Goal: Task Accomplishment & Management: Use online tool/utility

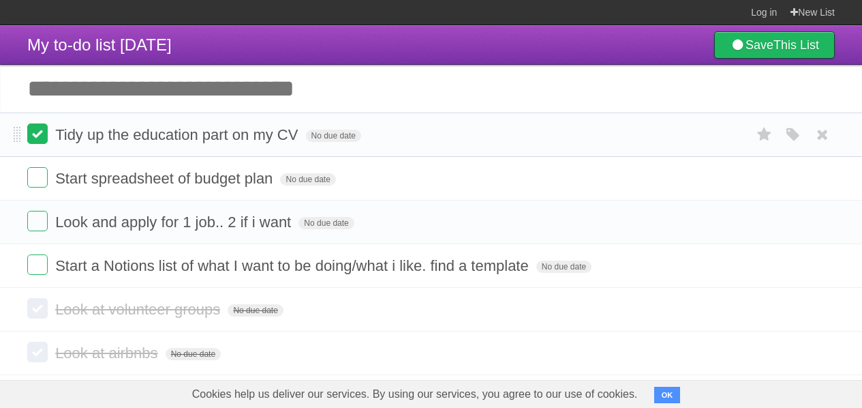
scroll to position [12, 0]
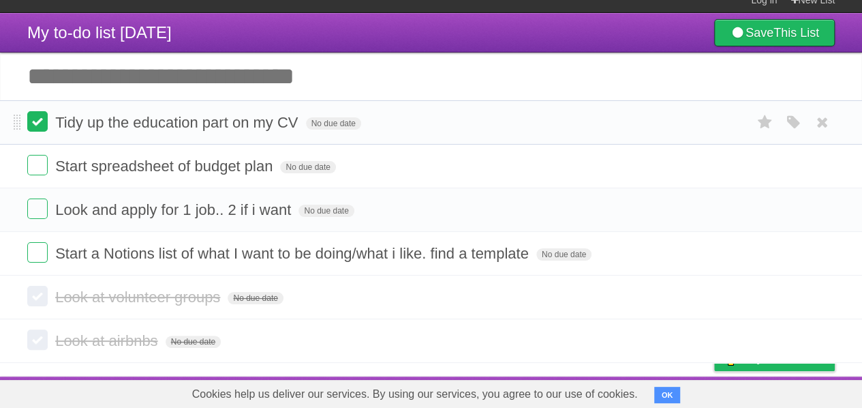
click at [42, 129] on label at bounding box center [37, 121] width 20 height 20
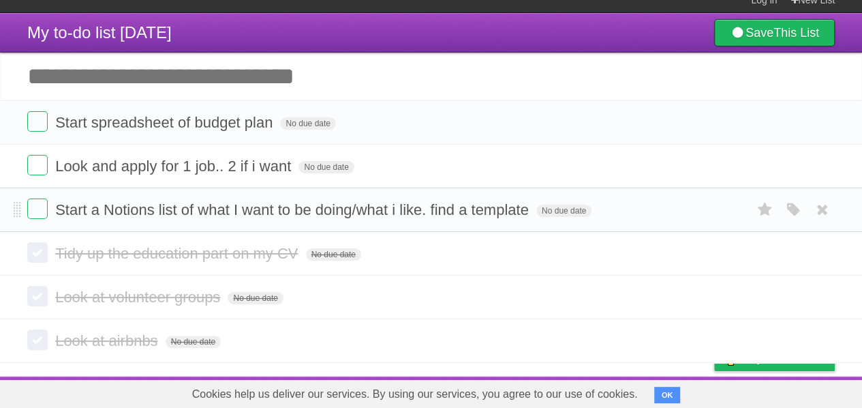
scroll to position [0, 0]
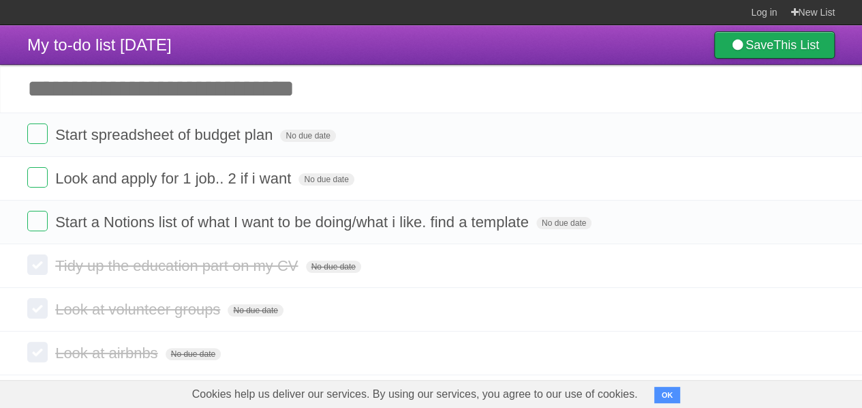
click at [761, 40] on link "Save This List" at bounding box center [775, 44] width 121 height 27
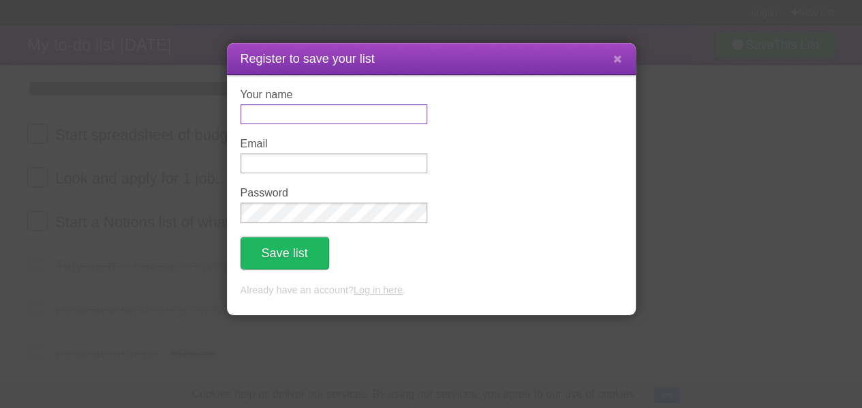
click at [271, 121] on input "Your name" at bounding box center [334, 114] width 187 height 20
type input "*****"
click at [260, 163] on input "Email" at bounding box center [334, 163] width 187 height 20
type input "**********"
click at [619, 57] on icon at bounding box center [618, 59] width 9 height 12
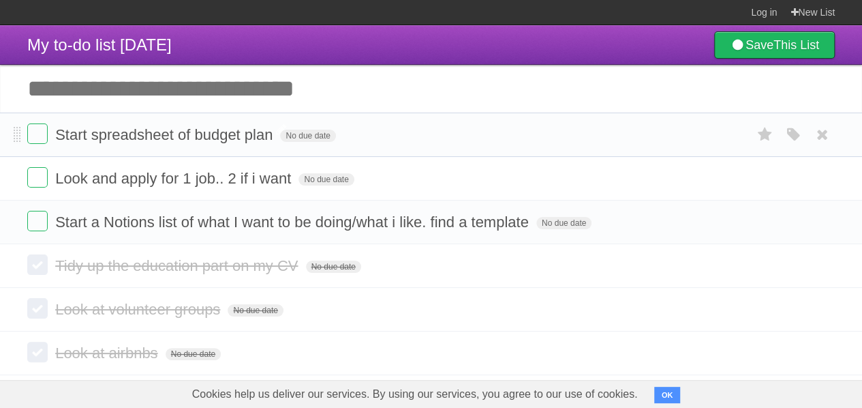
scroll to position [12, 0]
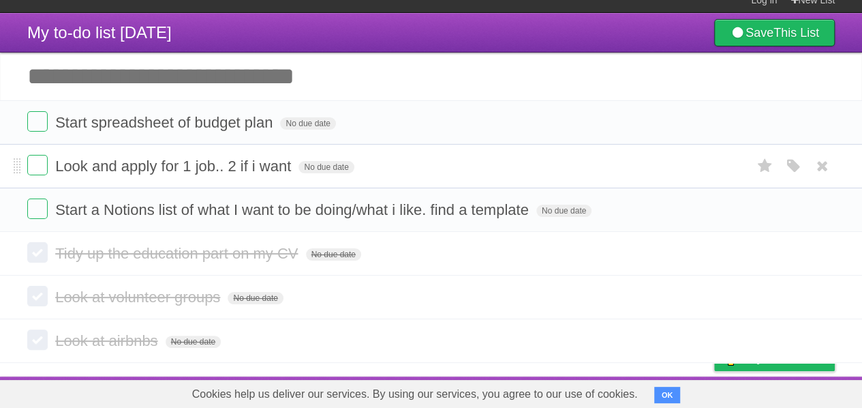
click at [41, 153] on li "Look and apply for 1 job.. 2 if i want No due date White Red Blue Green Purple …" at bounding box center [431, 166] width 862 height 44
click at [37, 171] on label at bounding box center [37, 165] width 20 height 20
